Goal: Check status: Check status

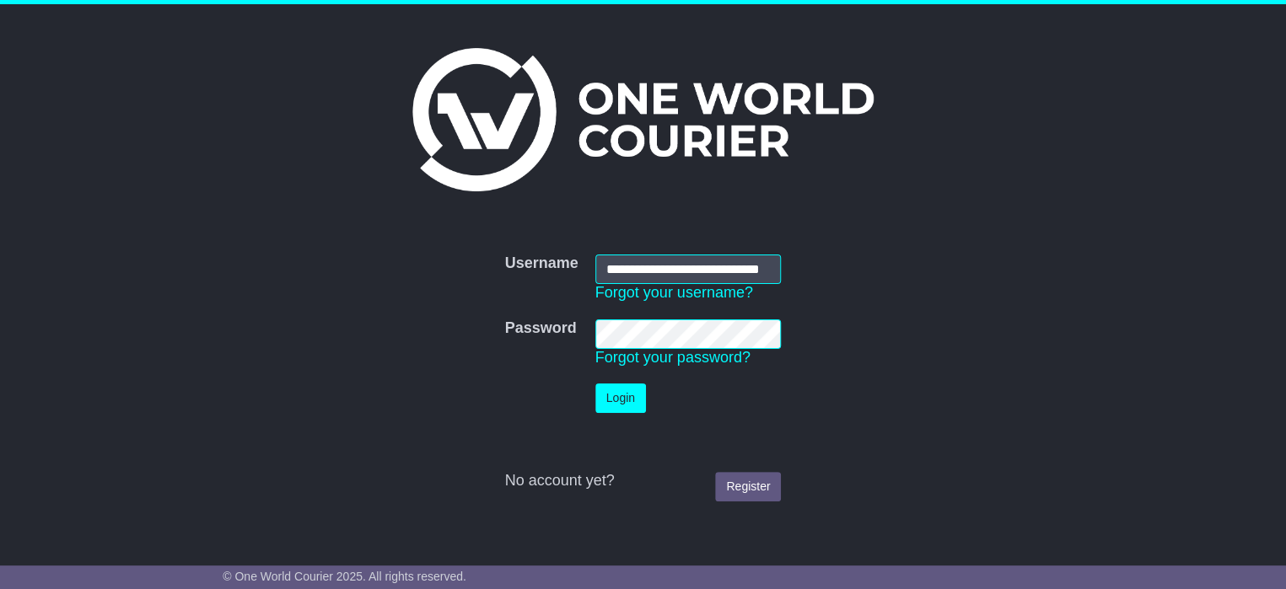
scroll to position [0, 35]
type input "**********"
click at [618, 400] on button "Login" at bounding box center [620, 399] width 51 height 30
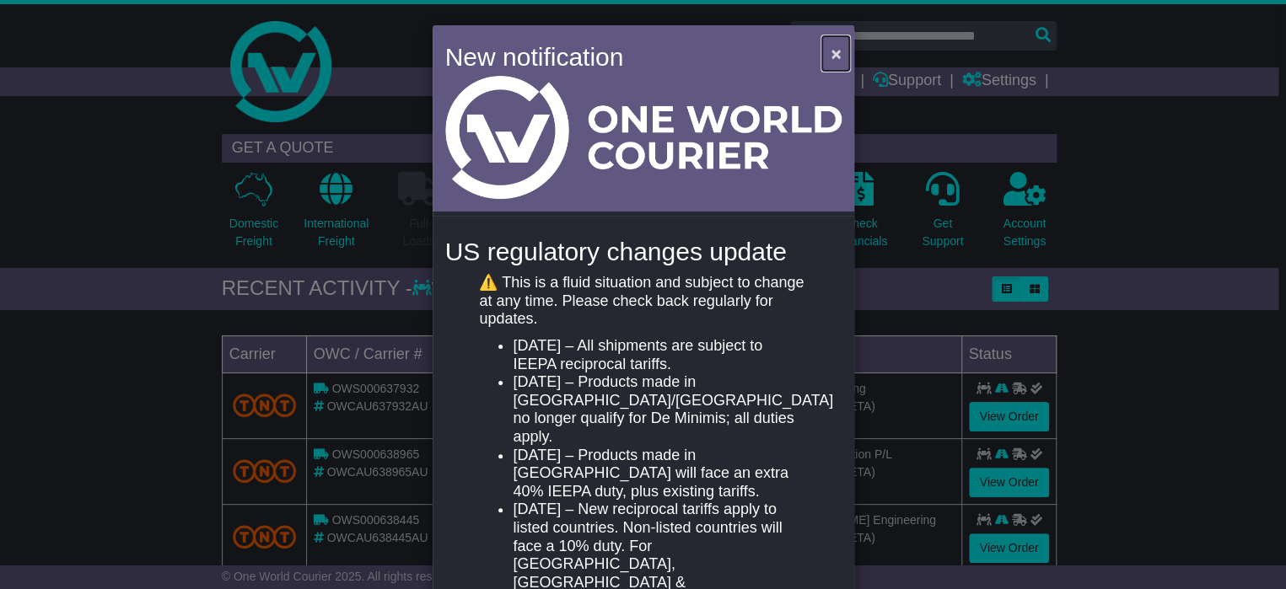
click at [831, 55] on span "×" at bounding box center [836, 53] width 10 height 19
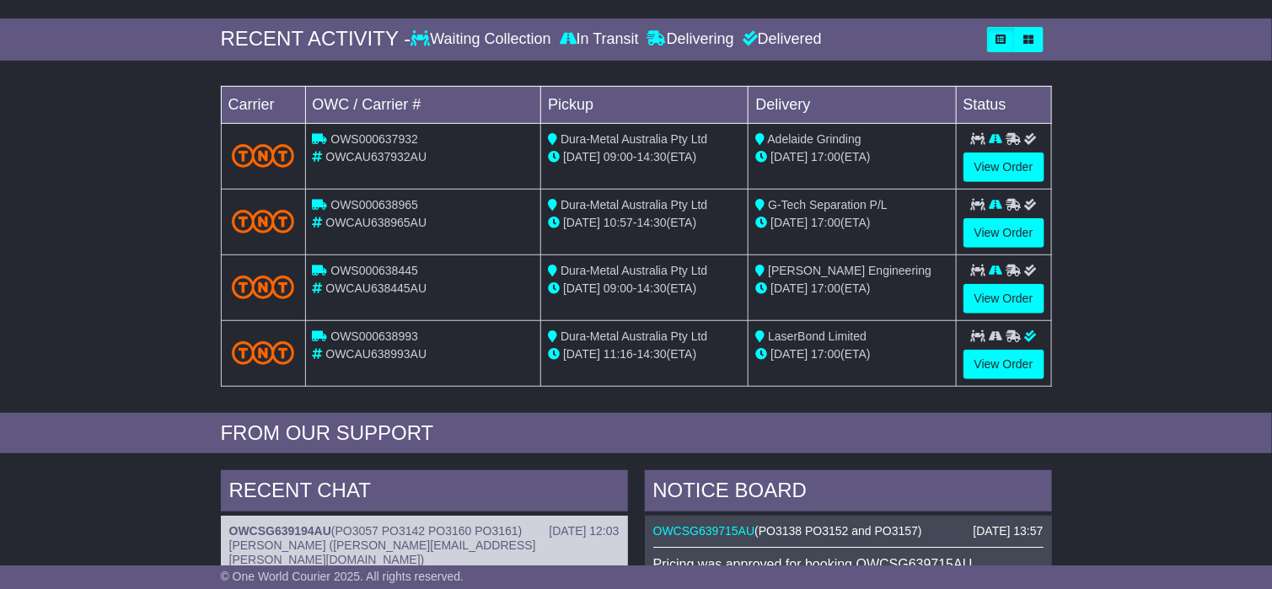
scroll to position [253, 0]
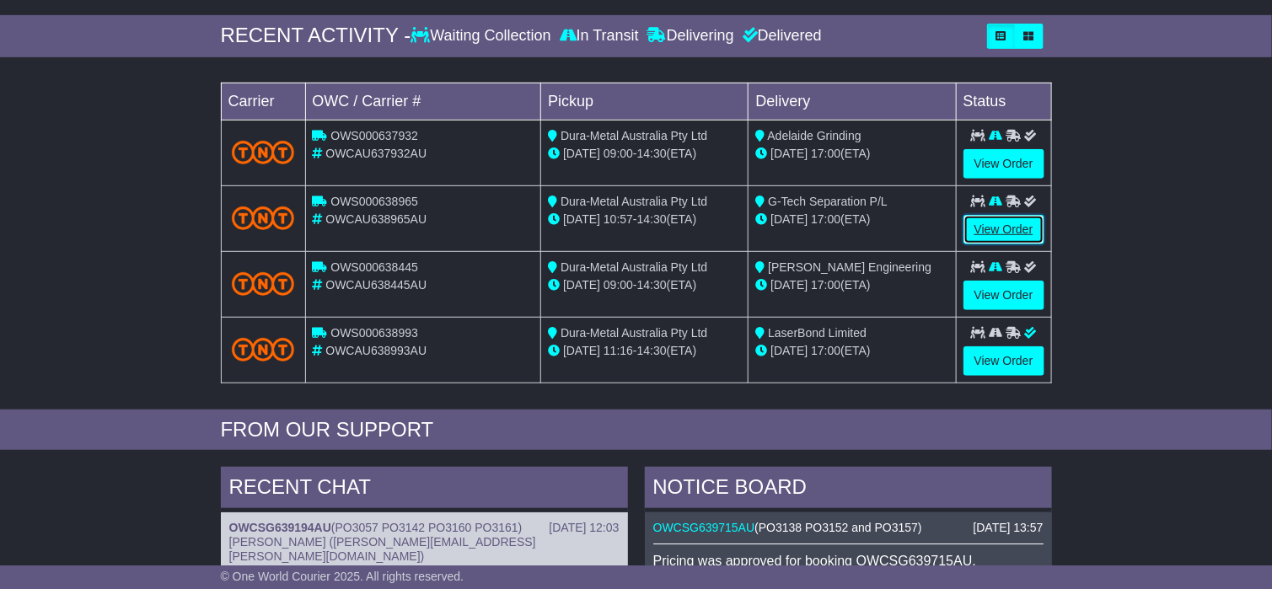
click at [992, 228] on link "View Order" at bounding box center [1004, 230] width 81 height 30
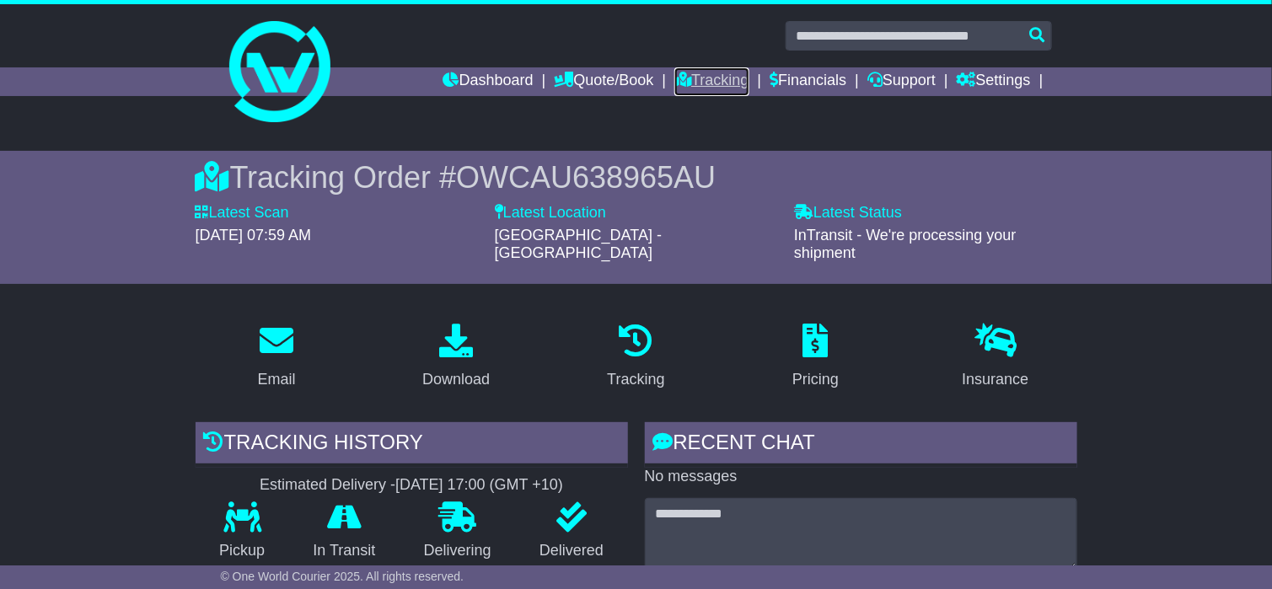
click at [684, 87] on link "Tracking" at bounding box center [712, 81] width 74 height 29
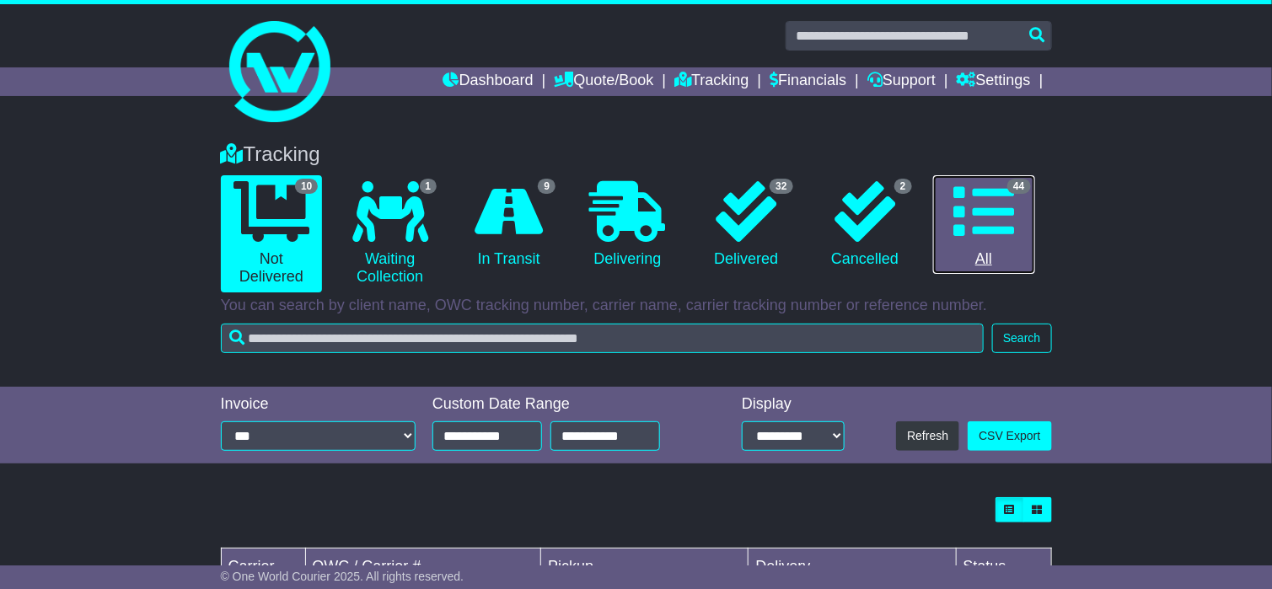
click at [977, 200] on icon at bounding box center [984, 211] width 61 height 61
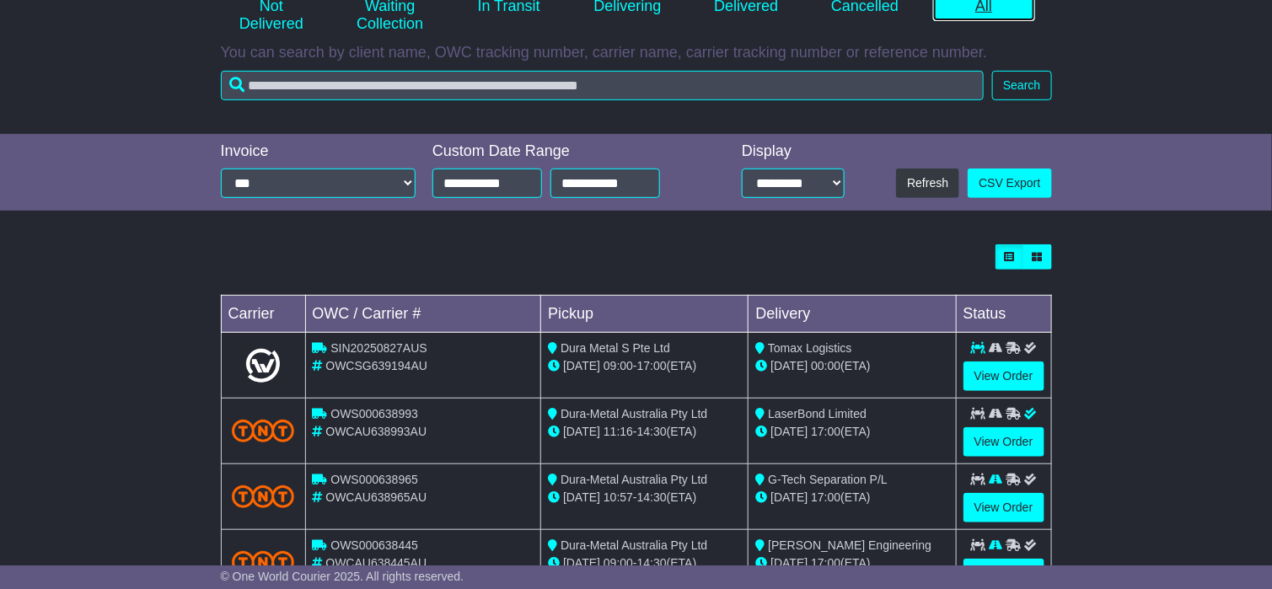
scroll to position [506, 0]
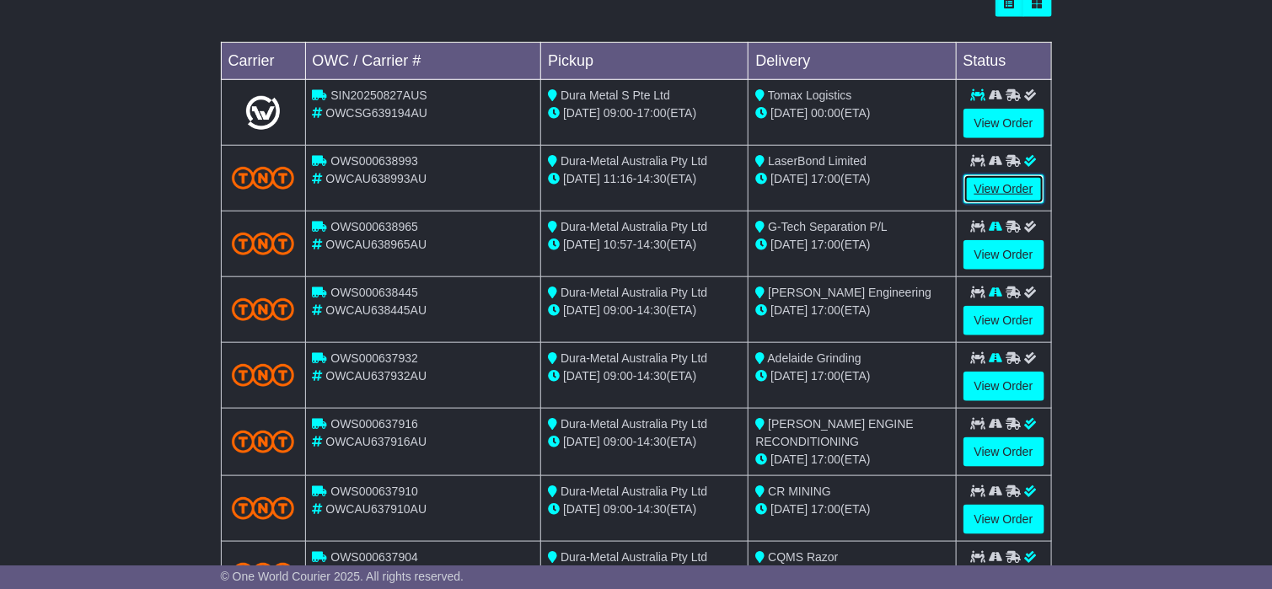
click at [991, 190] on link "View Order" at bounding box center [1004, 190] width 81 height 30
